Goal: Task Accomplishment & Management: Use online tool/utility

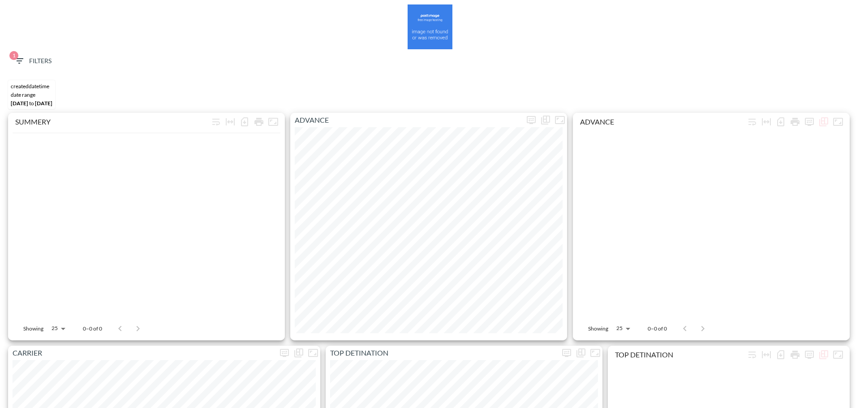
click at [19, 59] on icon "button" at bounding box center [19, 60] width 8 height 5
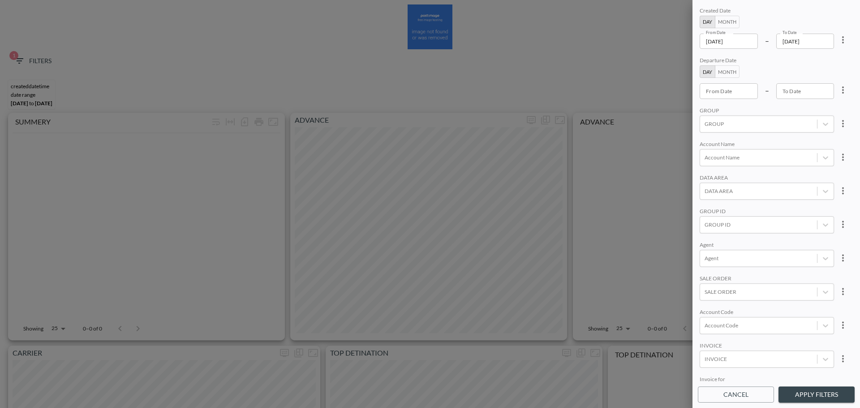
click at [842, 43] on icon "more" at bounding box center [843, 39] width 2 height 7
click at [828, 63] on li "Clear" at bounding box center [809, 60] width 81 height 16
click at [733, 38] on input "From Date" at bounding box center [728, 41] width 58 height 15
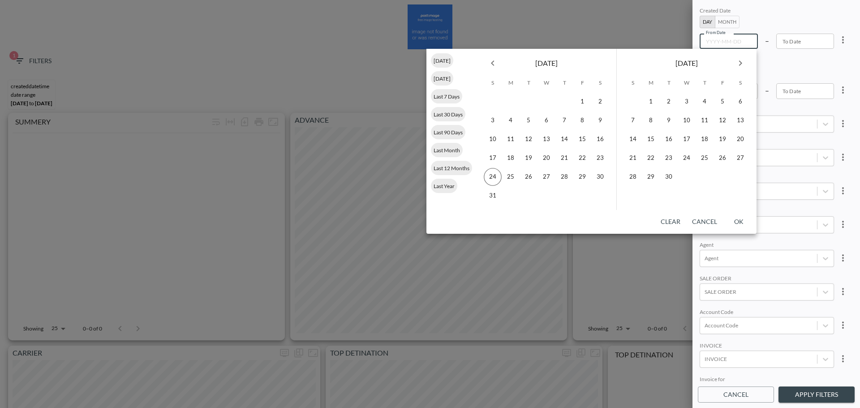
type input "YYYY-MM-DD"
click at [444, 183] on span "Last Year" at bounding box center [444, 186] width 26 height 7
type input "[DATE]"
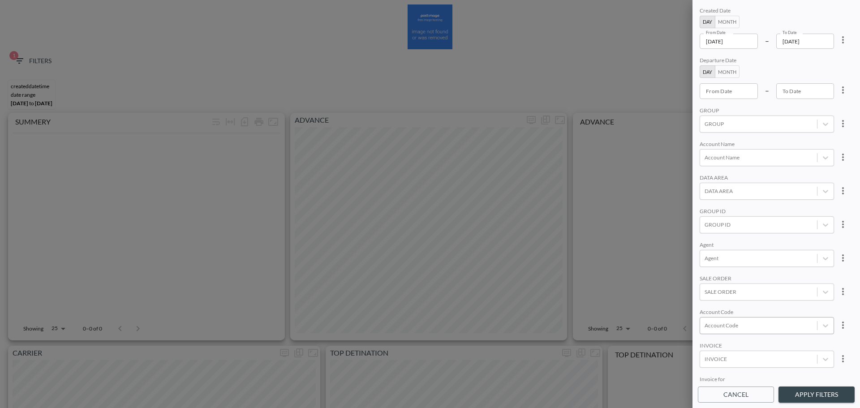
click at [747, 323] on div at bounding box center [758, 325] width 108 height 9
type input "כ"
click at [705, 279] on input "FRBL" at bounding box center [706, 280] width 19 height 19
click at [707, 266] on input "FRBK" at bounding box center [706, 265] width 19 height 19
type input "FRB"
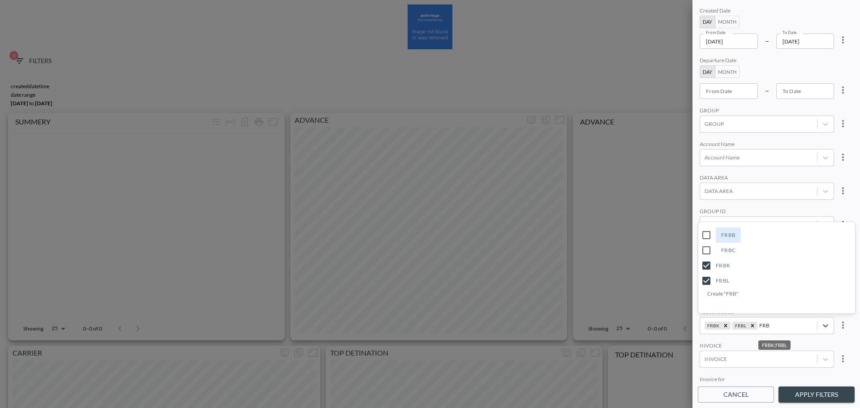
click at [806, 396] on button "Apply Filters" at bounding box center [816, 394] width 76 height 17
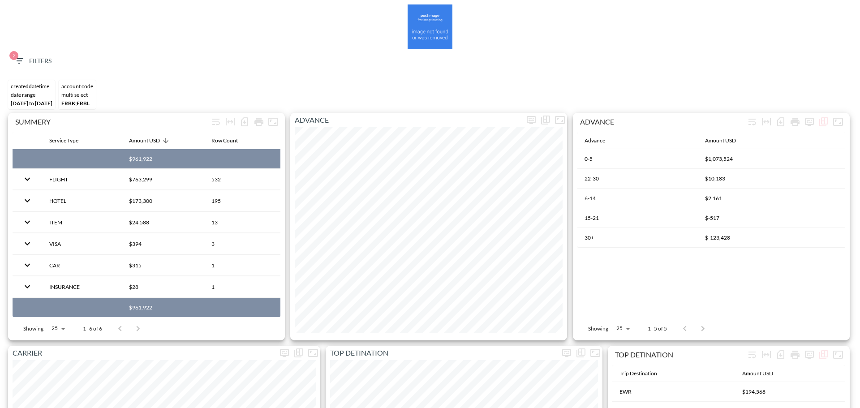
click at [20, 52] on div "2 Filters" at bounding box center [429, 62] width 851 height 27
click at [23, 62] on icon "button" at bounding box center [19, 61] width 11 height 11
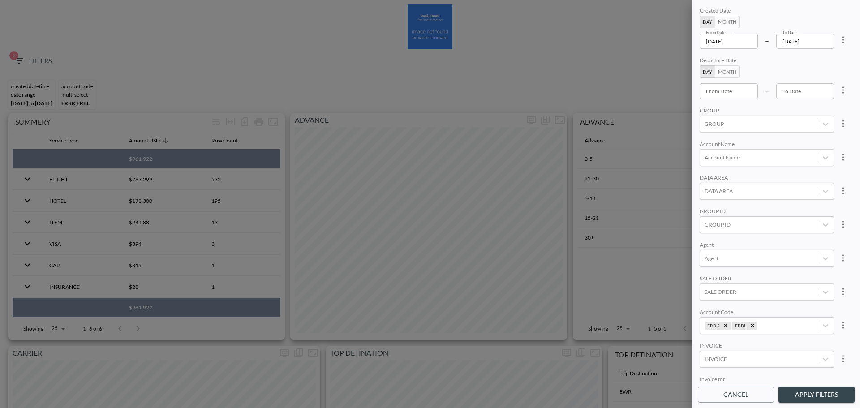
click at [835, 35] on button "more" at bounding box center [843, 40] width 18 height 18
click at [814, 58] on li "Clear" at bounding box center [809, 60] width 81 height 16
type input "YYYY-MM-DD"
click at [736, 42] on input "YYYY-MM-DD" at bounding box center [728, 41] width 58 height 15
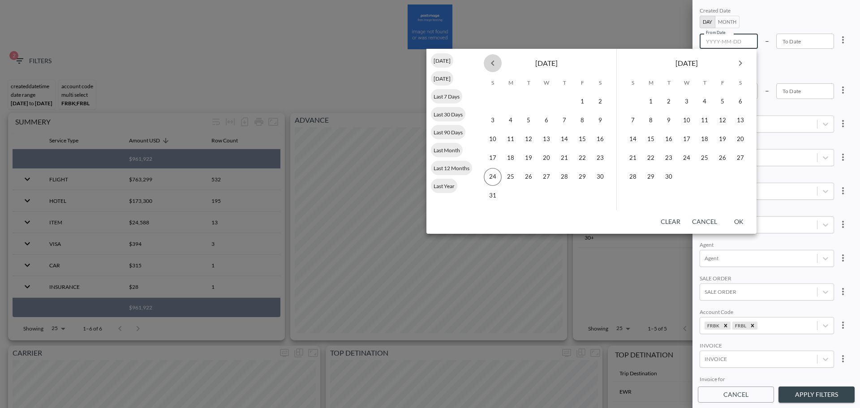
click at [487, 60] on icon "Previous month" at bounding box center [492, 63] width 11 height 11
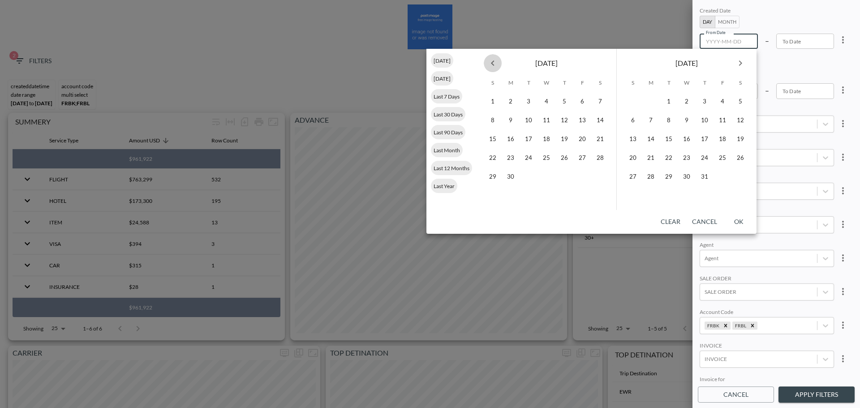
click at [487, 60] on icon "Previous month" at bounding box center [492, 63] width 11 height 11
click at [545, 98] on button "1" at bounding box center [546, 102] width 18 height 18
type input "[DATE]"
type input "YYYY-MM-DD"
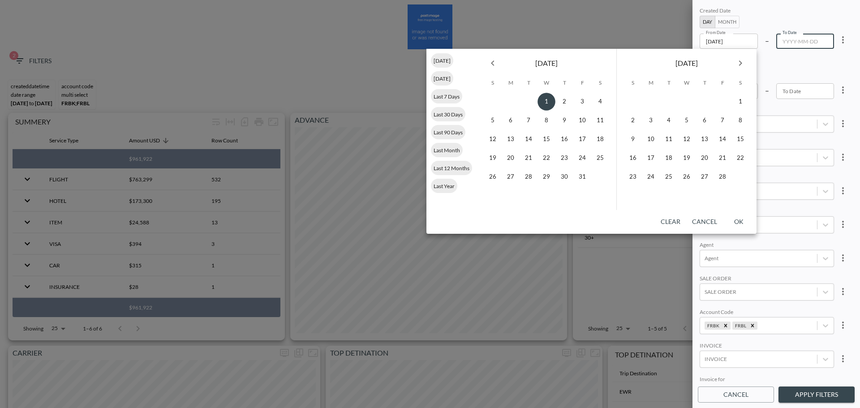
click at [745, 64] on icon "Next month" at bounding box center [740, 63] width 11 height 11
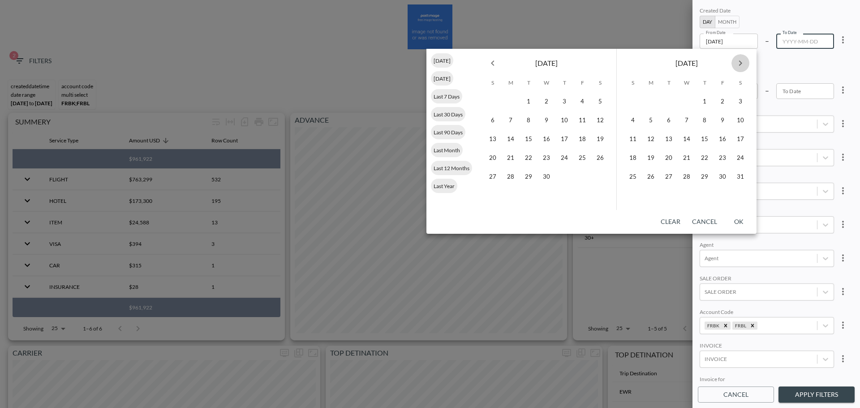
click at [745, 64] on icon "Next month" at bounding box center [740, 63] width 11 height 11
click at [634, 177] on button "24" at bounding box center [633, 177] width 18 height 18
type input "[DATE]"
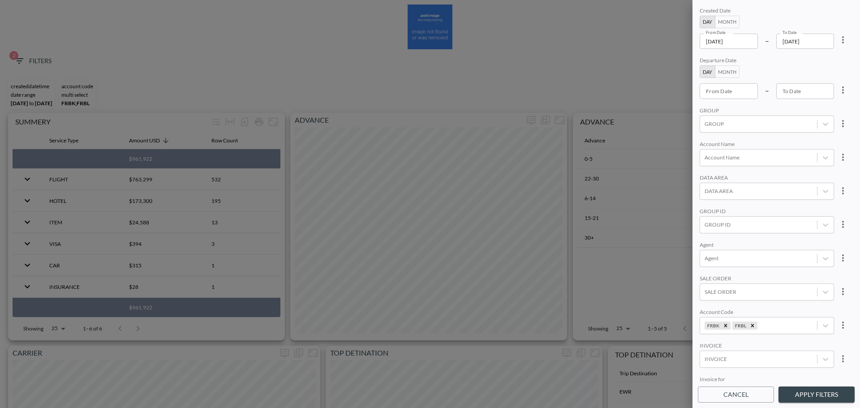
click at [805, 395] on button "Apply Filters" at bounding box center [816, 394] width 76 height 17
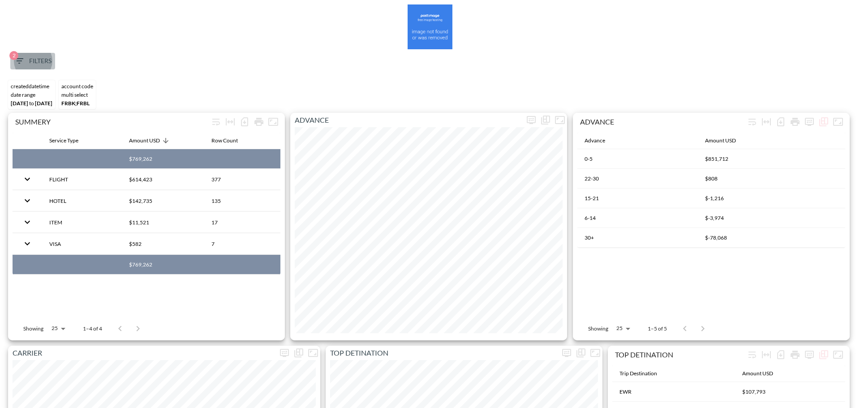
click at [24, 63] on icon "button" at bounding box center [19, 61] width 11 height 11
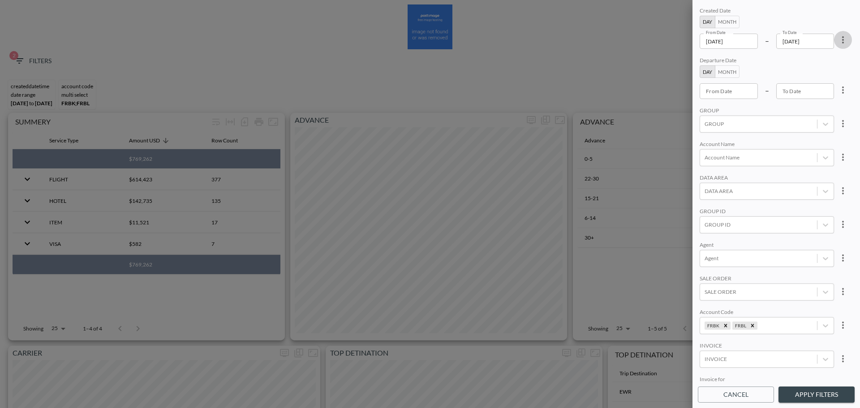
click at [850, 42] on button "more" at bounding box center [843, 40] width 18 height 18
click at [833, 58] on li "Clear" at bounding box center [809, 60] width 81 height 16
type input "YYYY-MM-DD"
click at [745, 43] on input "YYYY-MM-DD" at bounding box center [728, 41] width 58 height 15
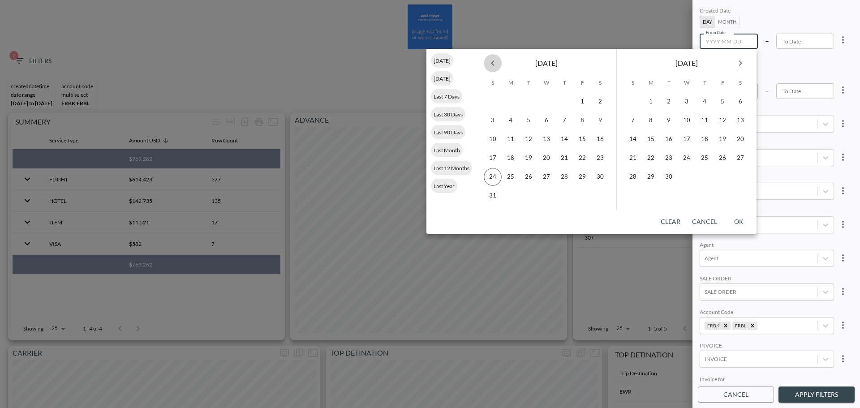
click at [495, 62] on icon "Previous month" at bounding box center [492, 63] width 11 height 11
click at [498, 102] on button "1" at bounding box center [493, 102] width 18 height 18
type input "[DATE]"
type input "YYYY-MM-DD"
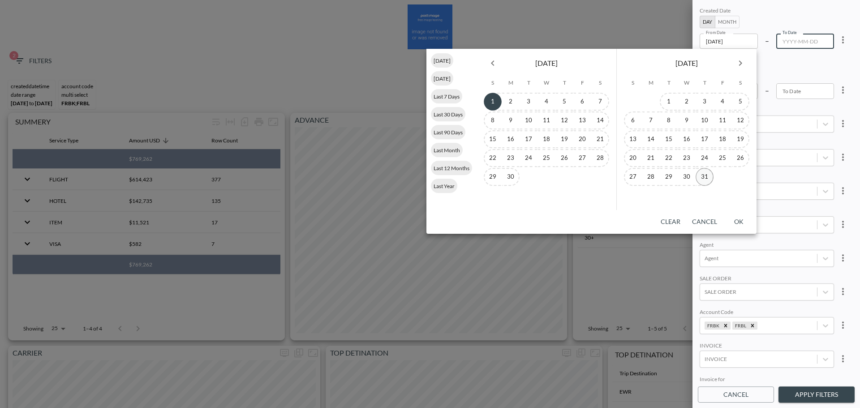
click at [701, 176] on button "31" at bounding box center [704, 177] width 18 height 18
type input "[DATE]"
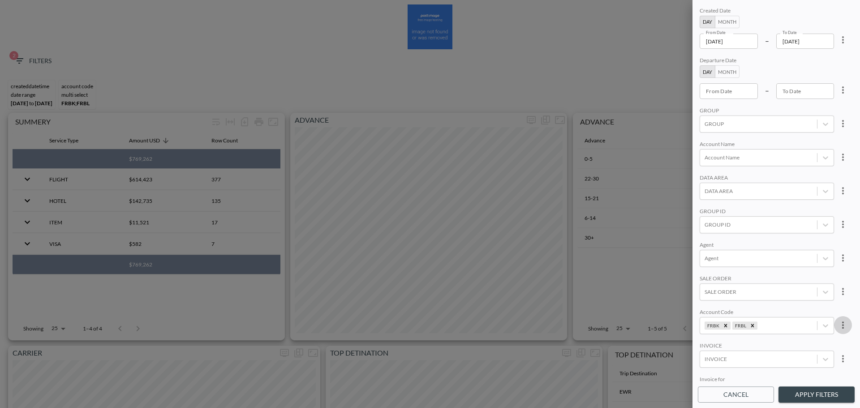
click at [837, 322] on icon "more" at bounding box center [842, 325] width 11 height 11
click at [797, 347] on span "Clear" at bounding box center [798, 345] width 22 height 11
click at [759, 320] on div "Account Code" at bounding box center [758, 325] width 117 height 12
type input "ד"
click at [706, 233] on input "SAP6" at bounding box center [706, 235] width 19 height 19
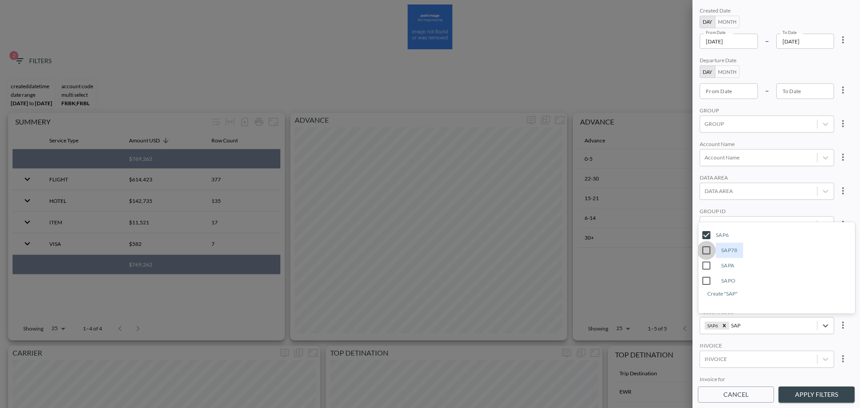
click at [708, 249] on input "SAP78" at bounding box center [706, 250] width 19 height 19
type input "SAP"
click at [784, 327] on div "SAP6;SAP78" at bounding box center [786, 325] width 52 height 9
click at [708, 279] on input "IBEX" at bounding box center [706, 280] width 19 height 19
type input "IBE"
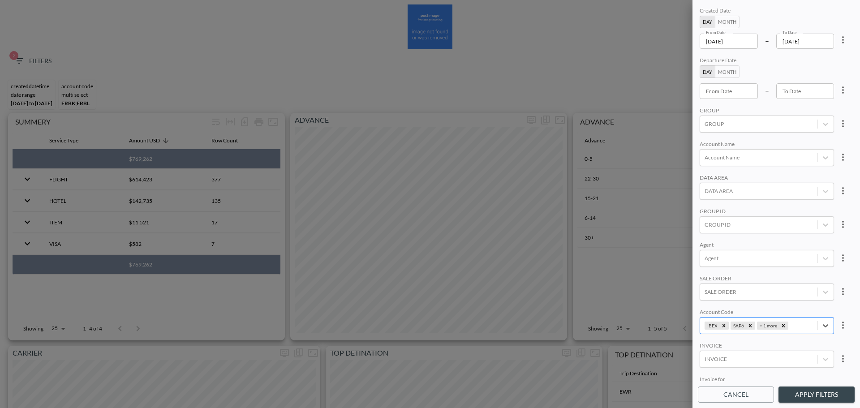
click at [807, 320] on div "IBEX SAP6 + 1 more" at bounding box center [758, 325] width 117 height 12
click at [703, 279] on input "SPGO" at bounding box center [706, 280] width 19 height 19
type input "SPG"
click at [780, 241] on div "Agent" at bounding box center [766, 245] width 134 height 9
click at [833, 398] on button "Apply Filters" at bounding box center [816, 394] width 76 height 17
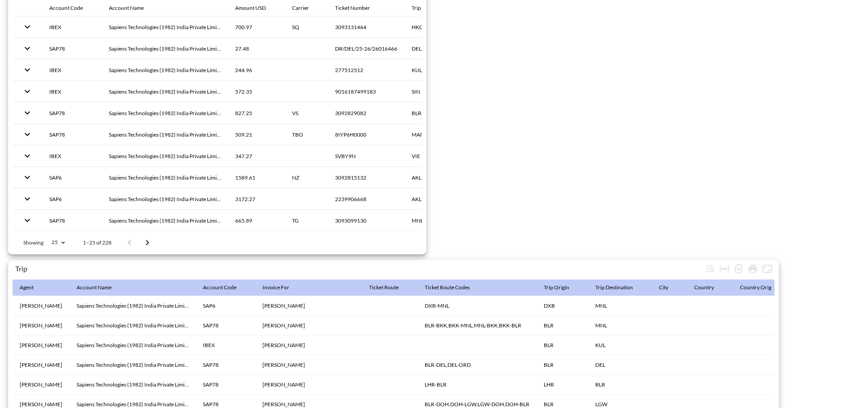
scroll to position [1408, 0]
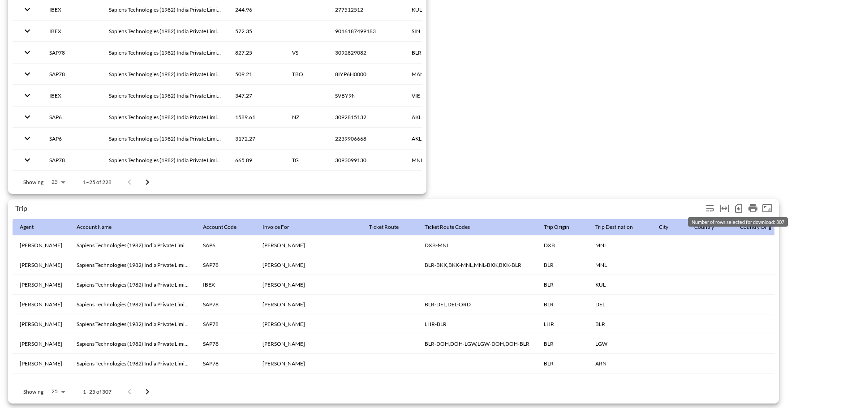
click at [740, 209] on icon "Number of rows selected for download: 307" at bounding box center [738, 208] width 11 height 11
